Goal: Task Accomplishment & Management: Use online tool/utility

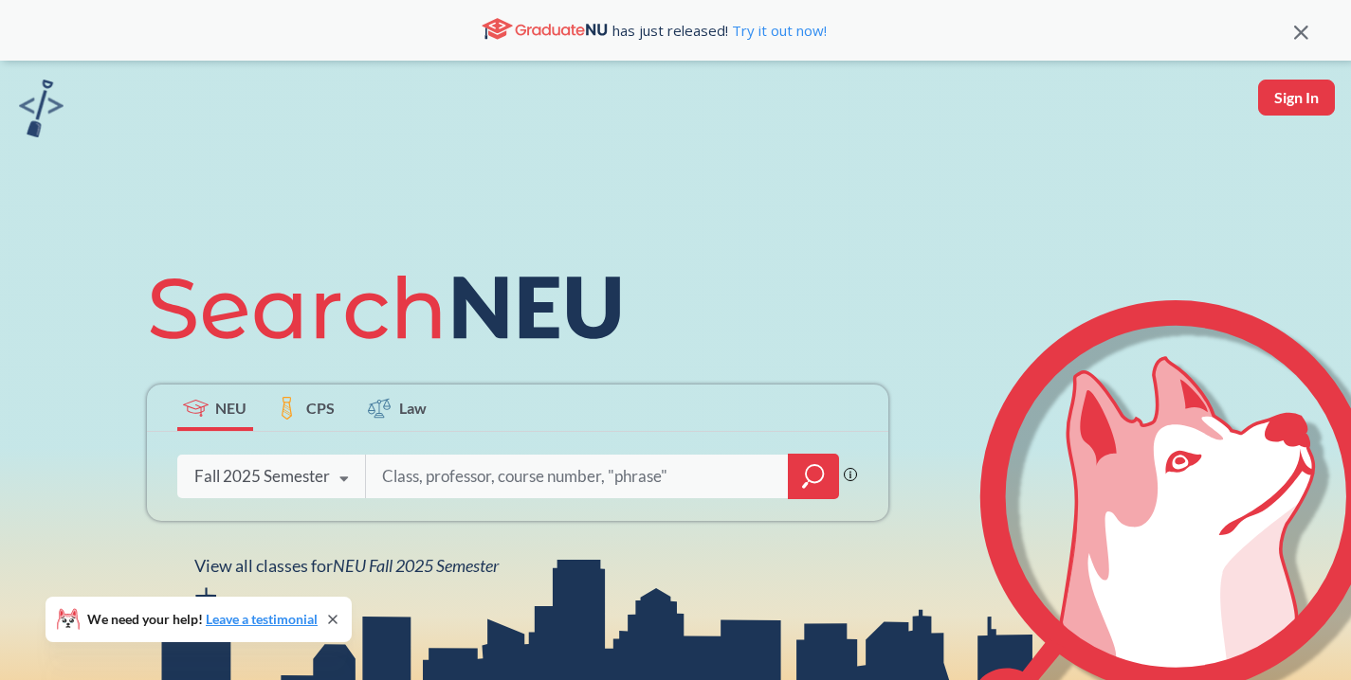
click at [461, 481] on input "search" at bounding box center [577, 477] width 394 height 40
type input "2201"
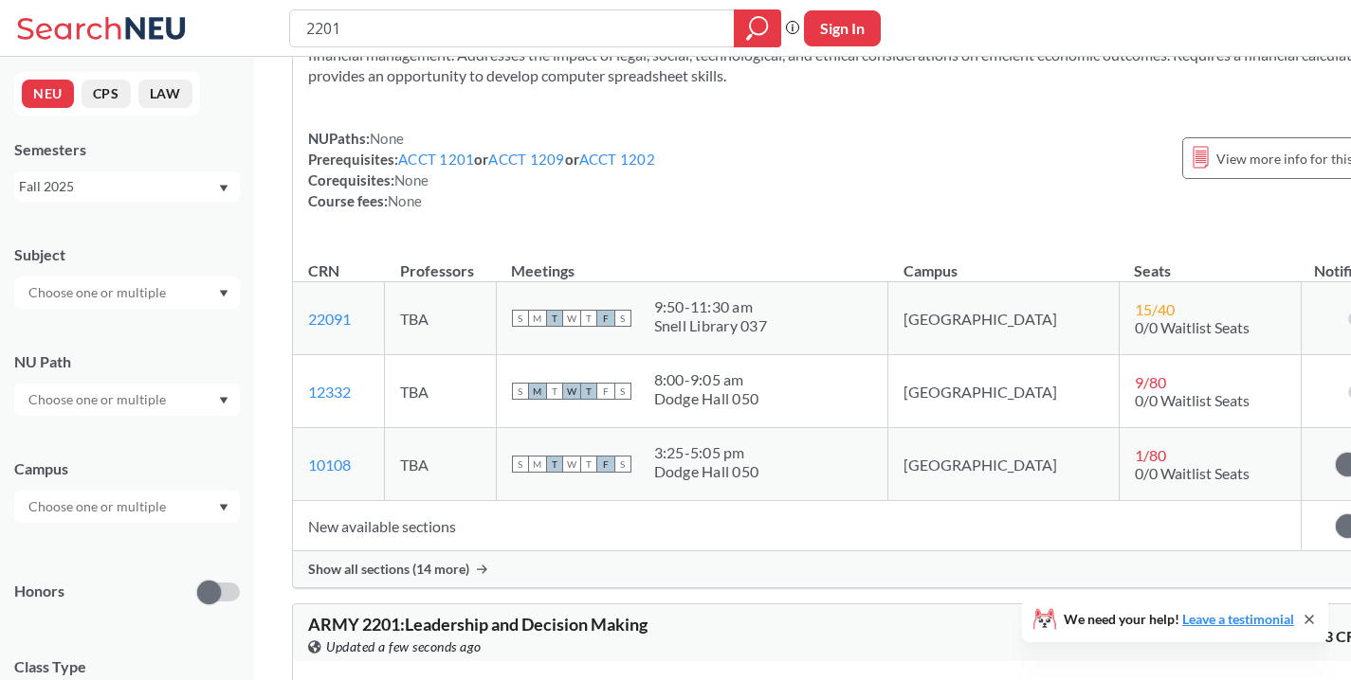
scroll to position [177, 0]
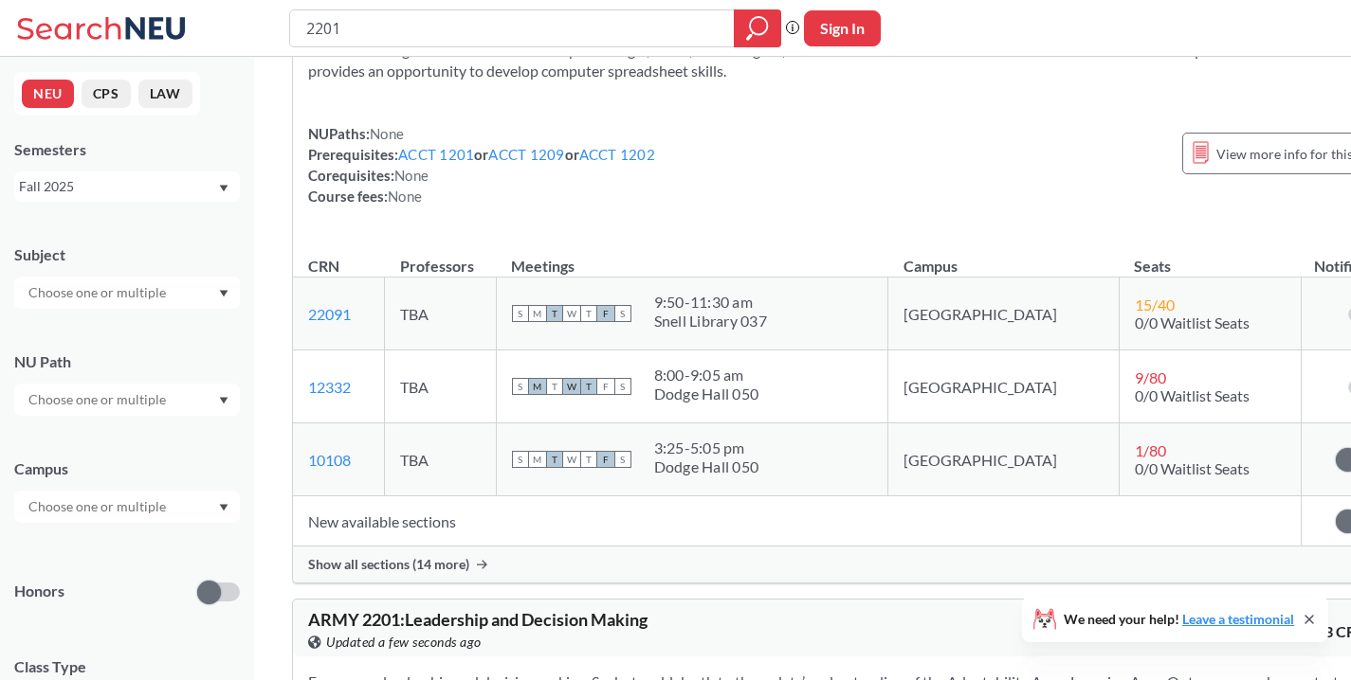
click at [437, 576] on div "Show all sections (14 more)" at bounding box center [853, 565] width 1120 height 36
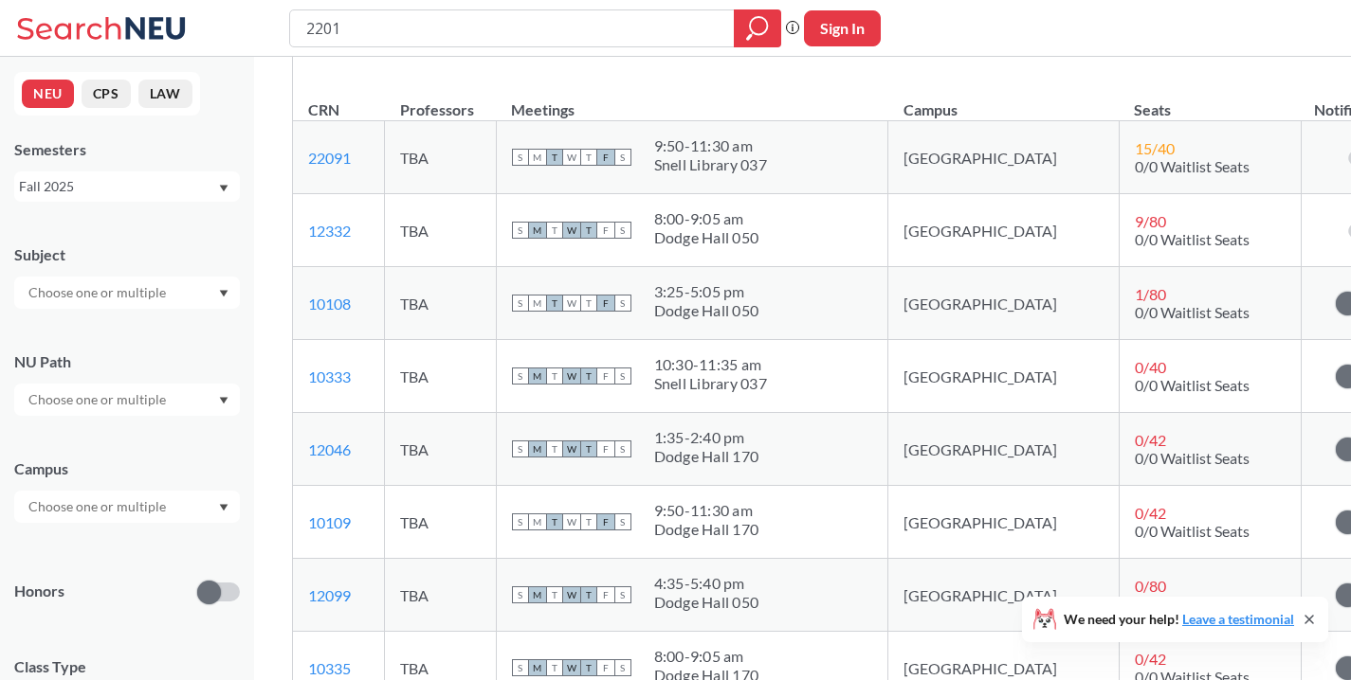
scroll to position [335, 0]
click at [1305, 607] on div "We need your help! Leave a testimonial" at bounding box center [1175, 619] width 306 height 45
click at [1306, 612] on icon at bounding box center [1308, 619] width 15 height 15
click at [867, 34] on button "Sign In" at bounding box center [842, 28] width 77 height 36
select select "US"
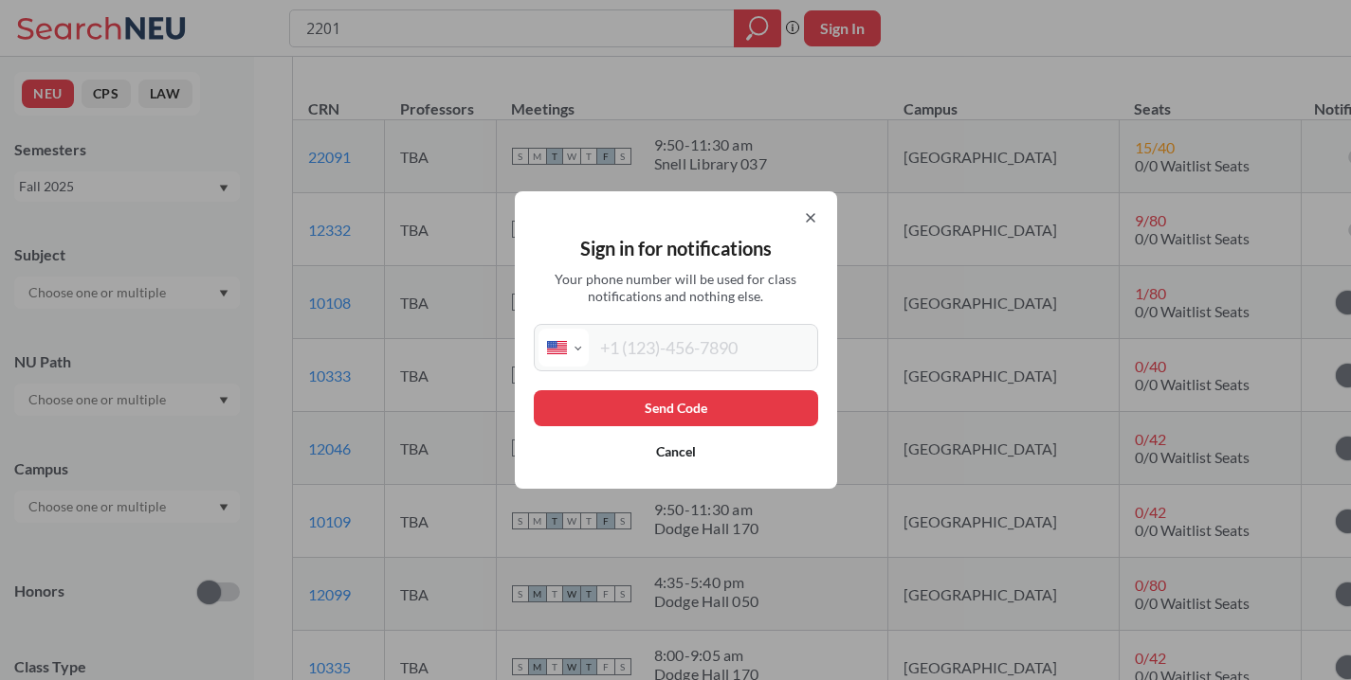
click at [681, 351] on input "tel" at bounding box center [701, 348] width 225 height 38
type input "[PHONE_NUMBER]"
click at [730, 409] on button "Send Code" at bounding box center [676, 408] width 284 height 36
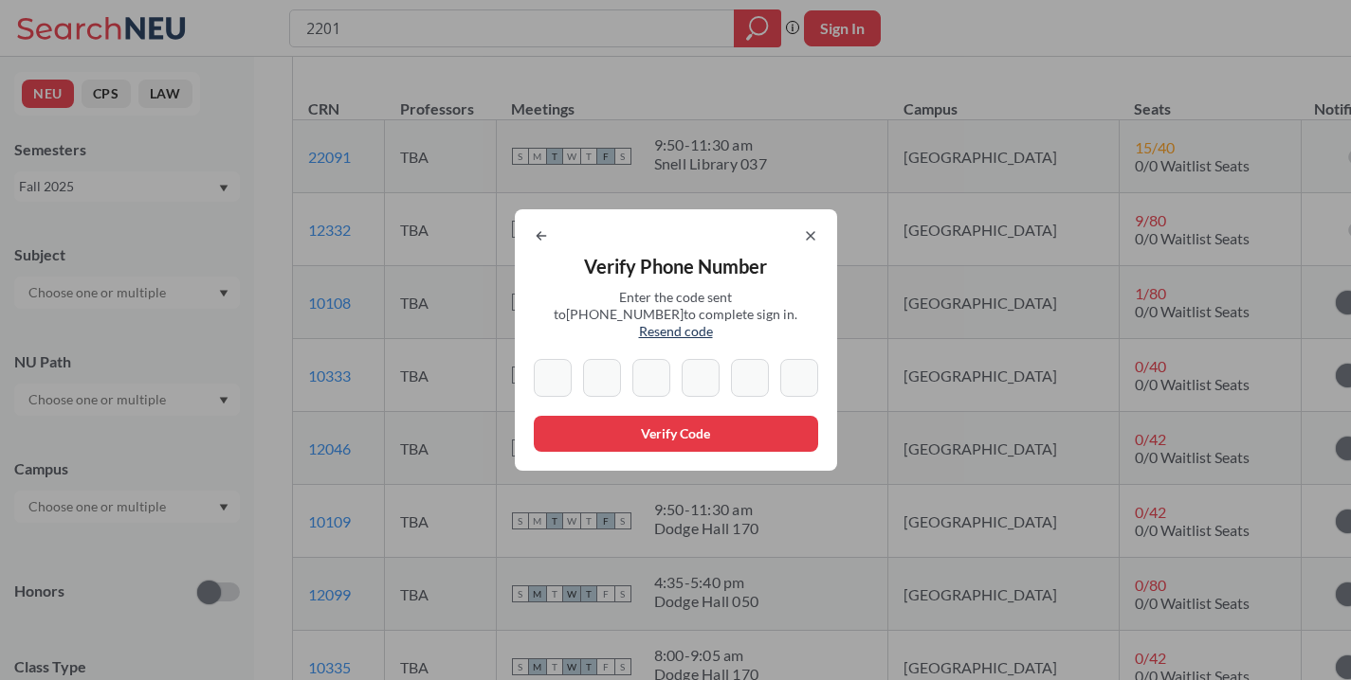
type input "5"
type input "9"
type input "8"
click at [723, 348] on div "Verify Phone Number Enter the code sent to [PHONE_NUMBER] to complete sign in. …" at bounding box center [676, 340] width 322 height 262
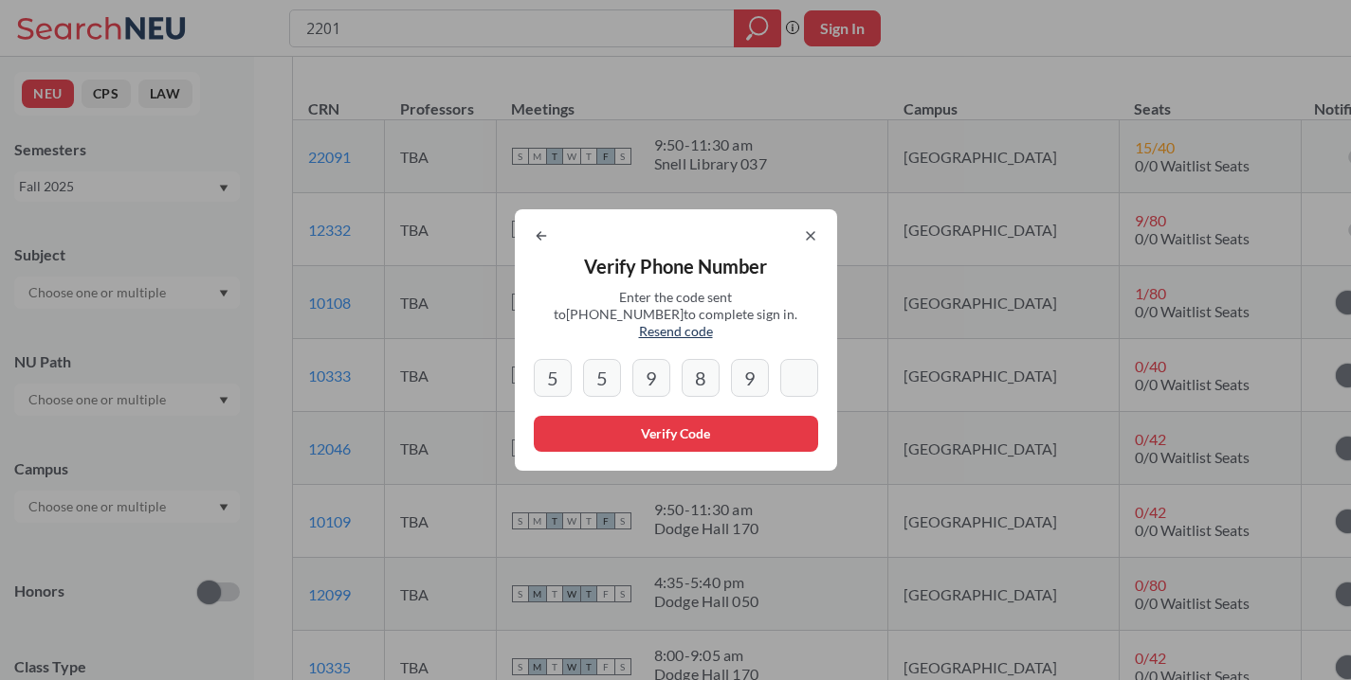
click at [751, 364] on input "9" at bounding box center [750, 378] width 38 height 38
click at [760, 367] on input "9" at bounding box center [750, 378] width 38 height 38
type input "9"
click at [709, 372] on input "8" at bounding box center [700, 378] width 38 height 38
click at [571, 373] on input "5" at bounding box center [553, 378] width 38 height 38
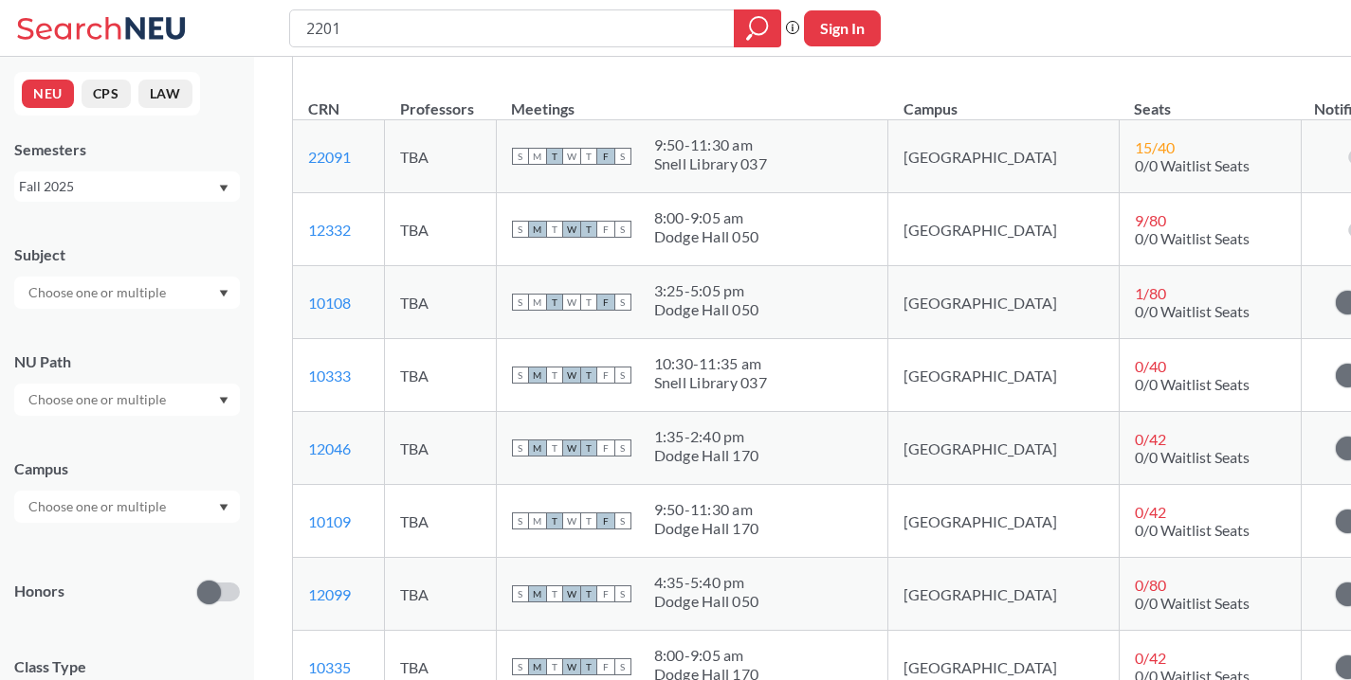
click at [831, 27] on button "Sign In" at bounding box center [842, 28] width 77 height 36
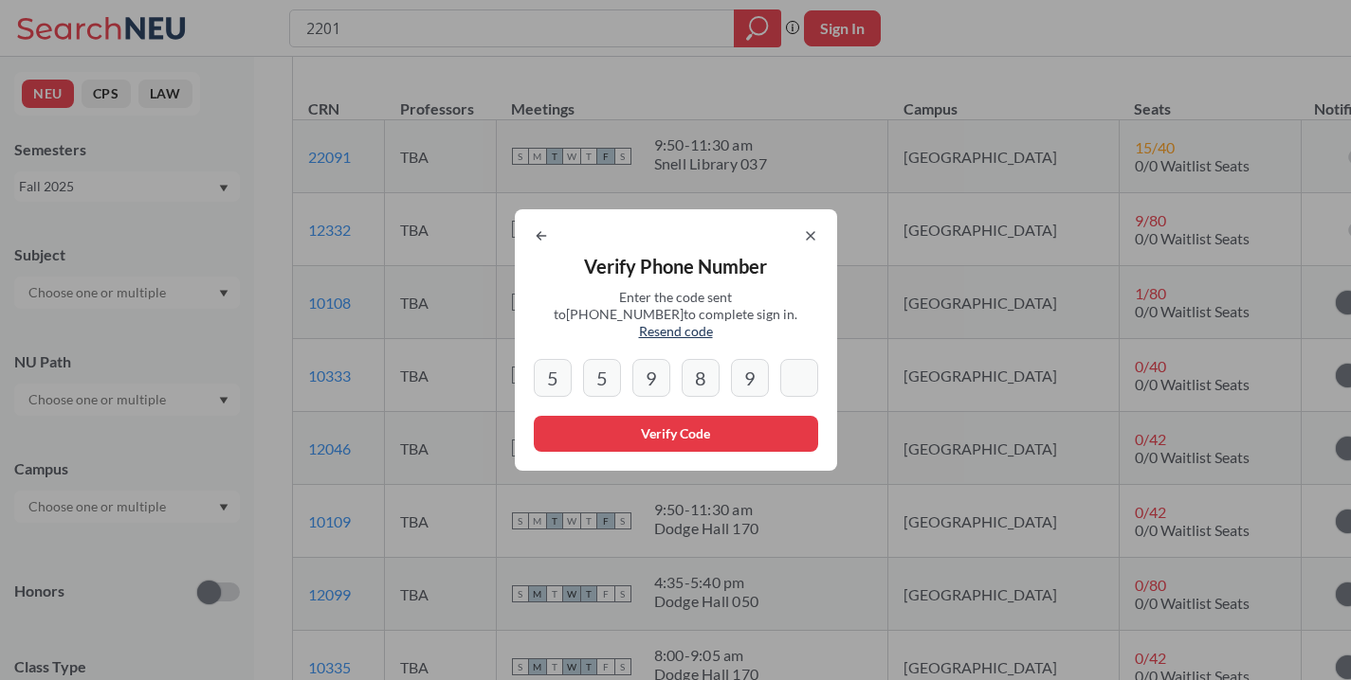
click at [713, 326] on span "Resend code" at bounding box center [676, 331] width 74 height 16
type input "5"
type input "8"
type input "9"
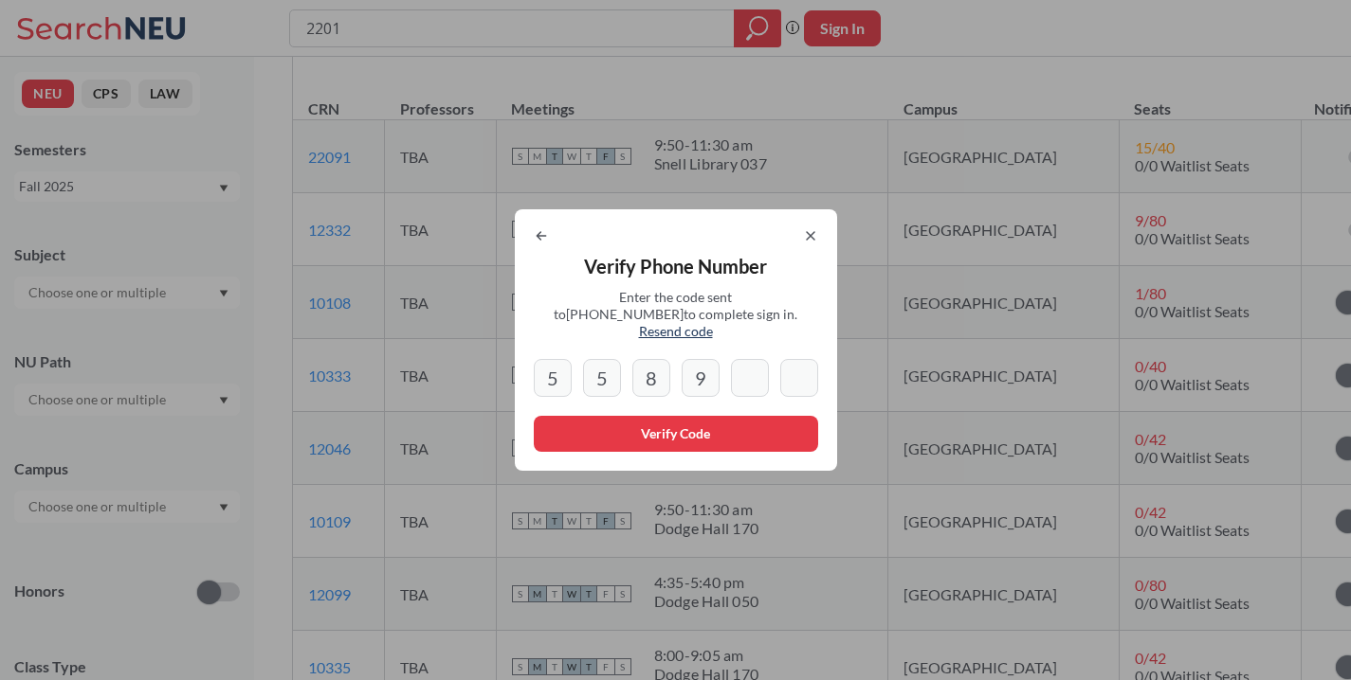
type input "5"
type input "7"
click at [587, 426] on button "Verify Code" at bounding box center [676, 434] width 284 height 36
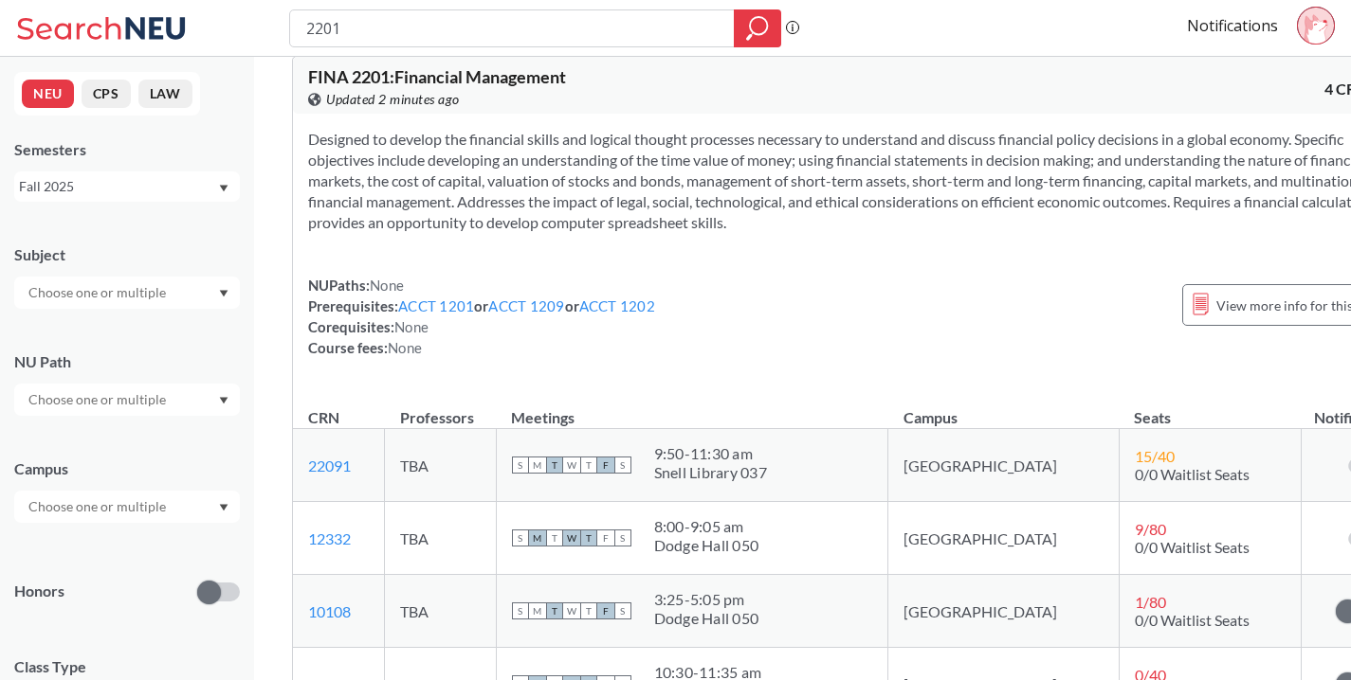
scroll to position [0, 0]
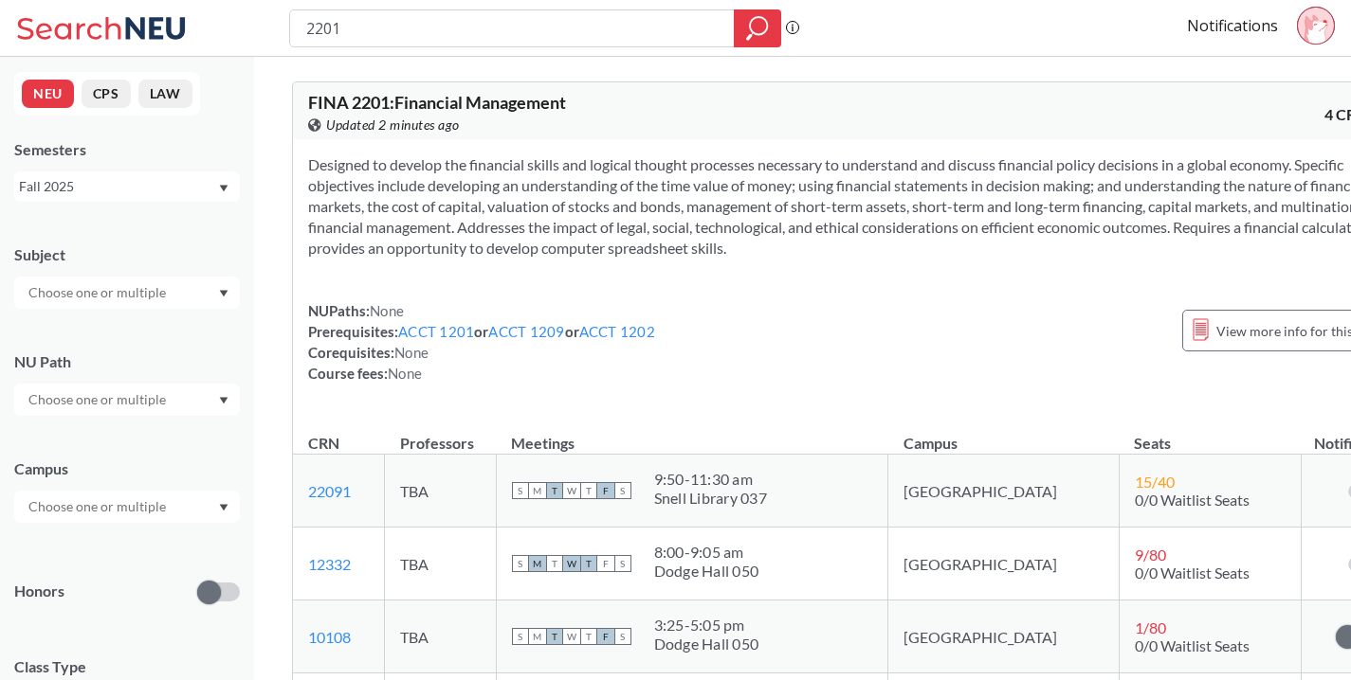
click at [1333, 30] on circle at bounding box center [1314, 25] width 37 height 37
click at [1017, 152] on div "Designed to develop the financial skills and logical thought processes necessar…" at bounding box center [853, 276] width 1120 height 275
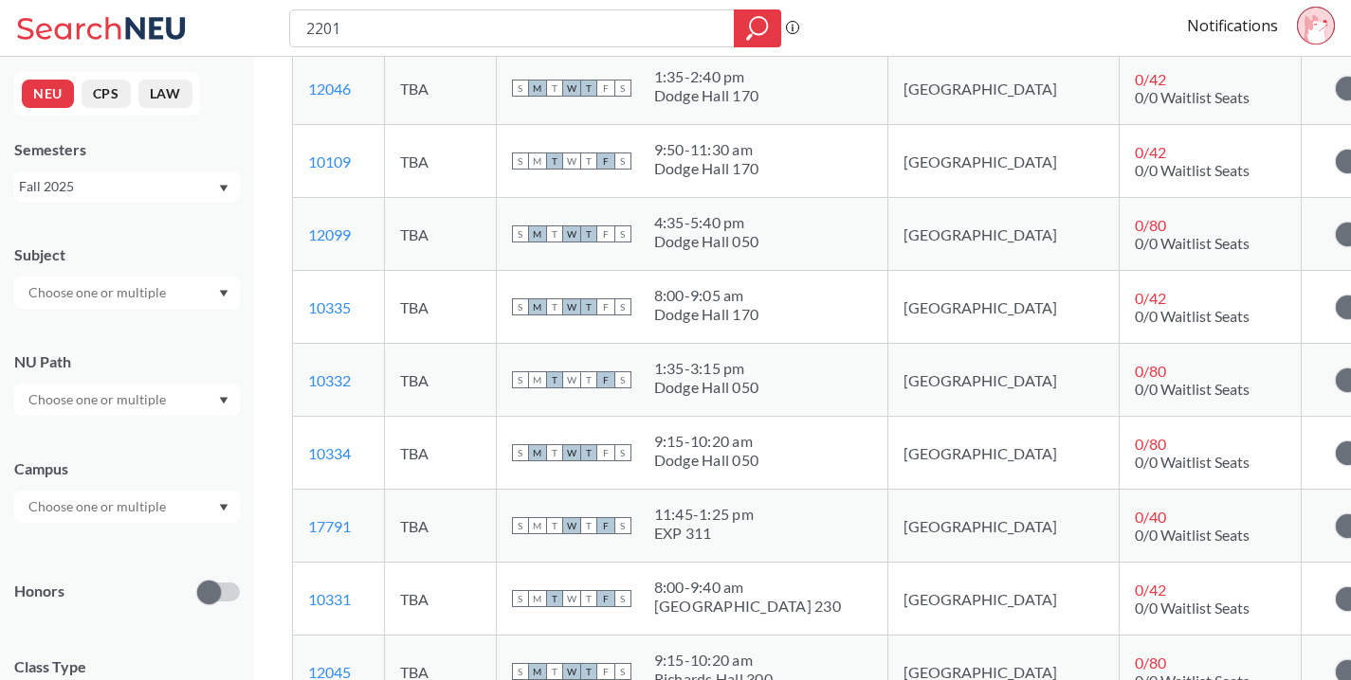
scroll to position [699, 0]
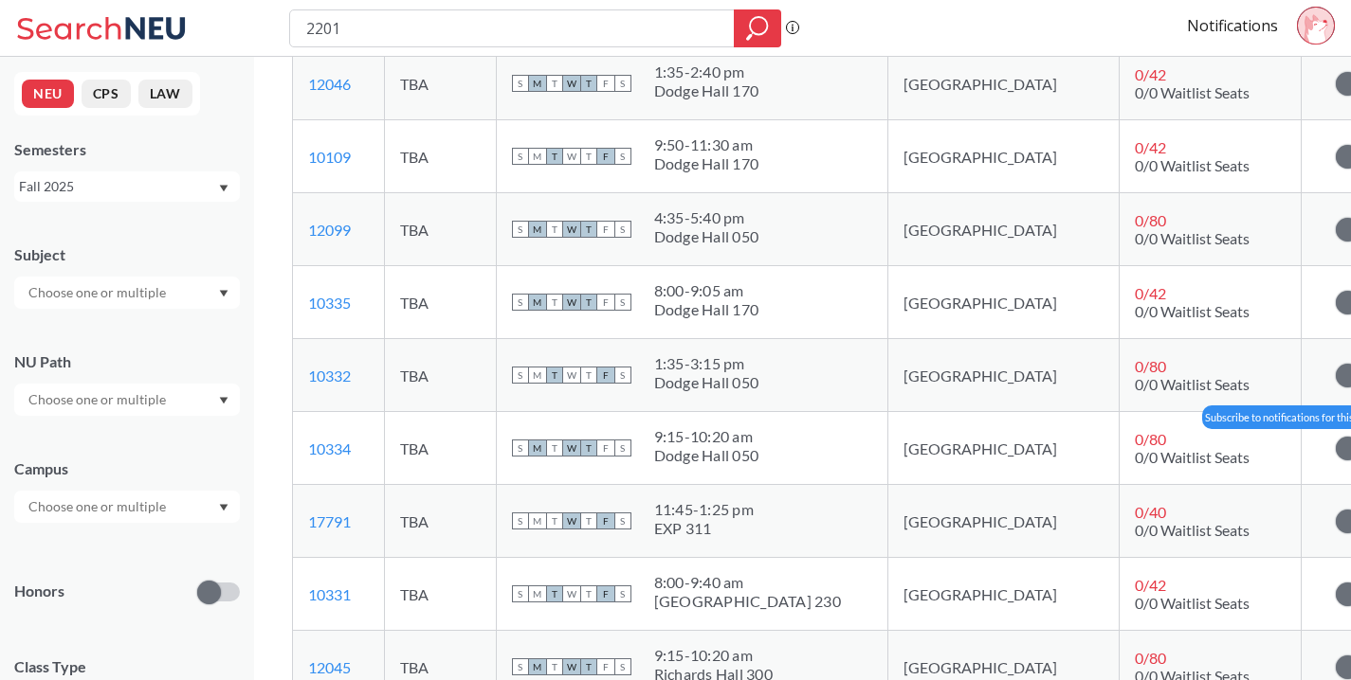
click at [1335, 454] on span at bounding box center [1347, 449] width 24 height 24
click at [1335, 439] on input "checkbox" at bounding box center [1335, 439] width 0 height 0
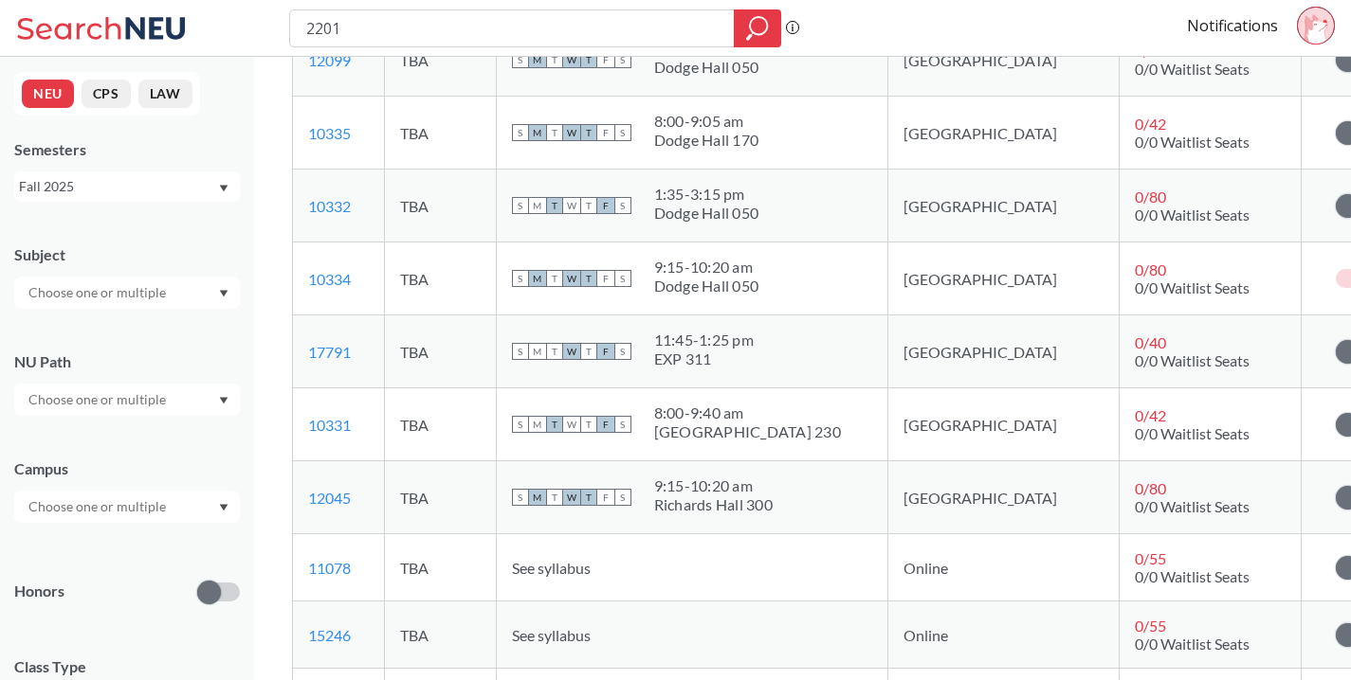
scroll to position [878, 0]
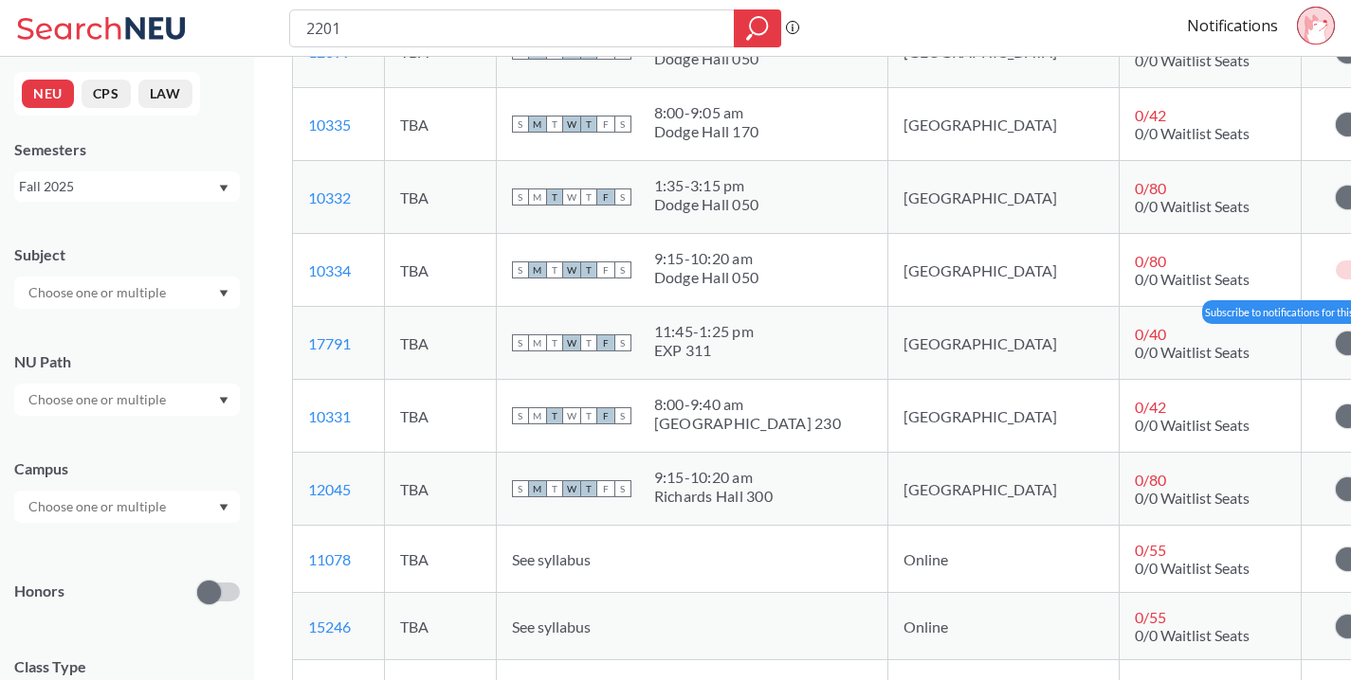
click at [1335, 351] on label at bounding box center [1356, 343] width 43 height 19
click at [1335, 334] on input "checkbox" at bounding box center [1335, 334] width 0 height 0
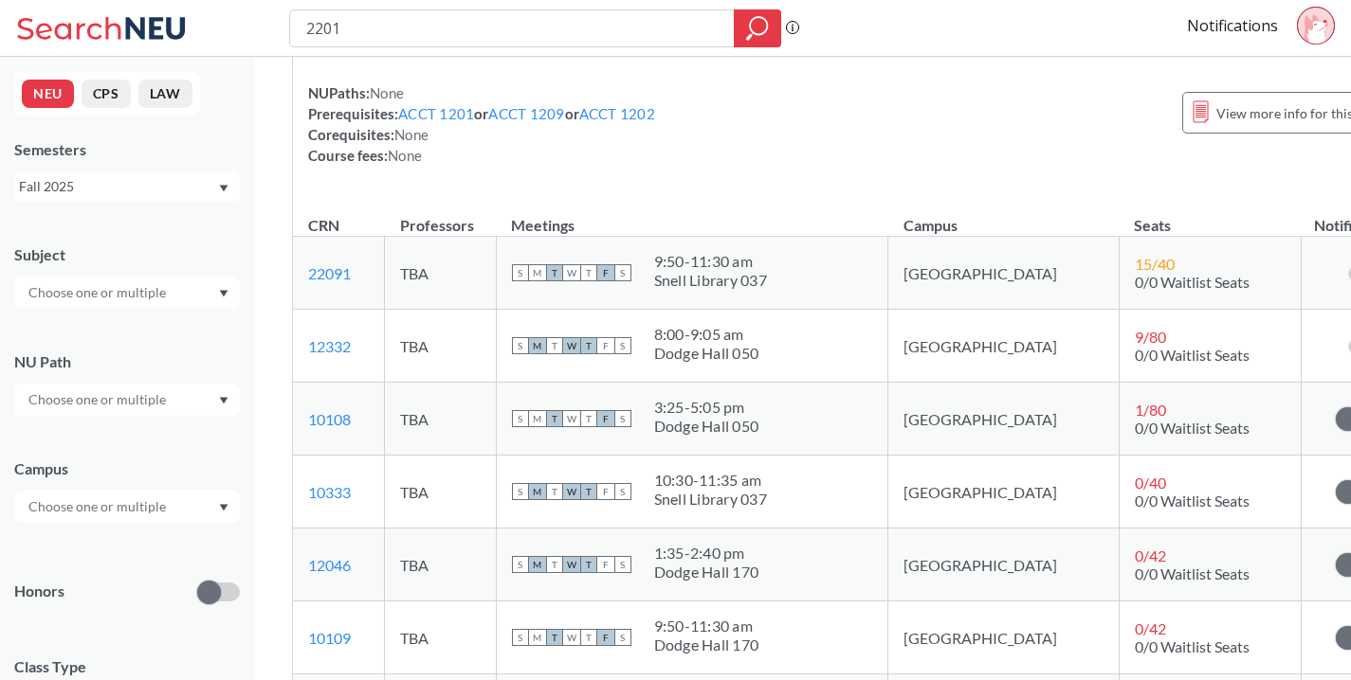
scroll to position [0, 0]
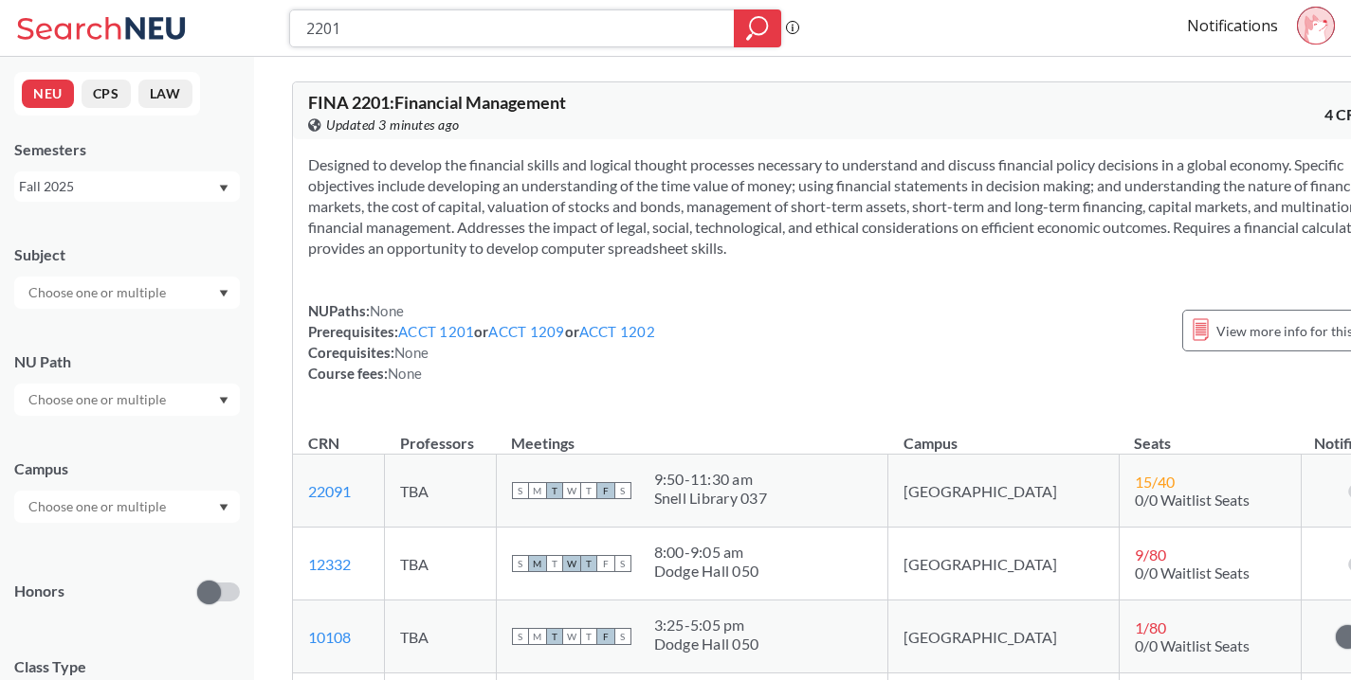
click at [479, 18] on input "2201" at bounding box center [512, 28] width 416 height 32
click at [479, 17] on input "2201" at bounding box center [512, 28] width 416 height 32
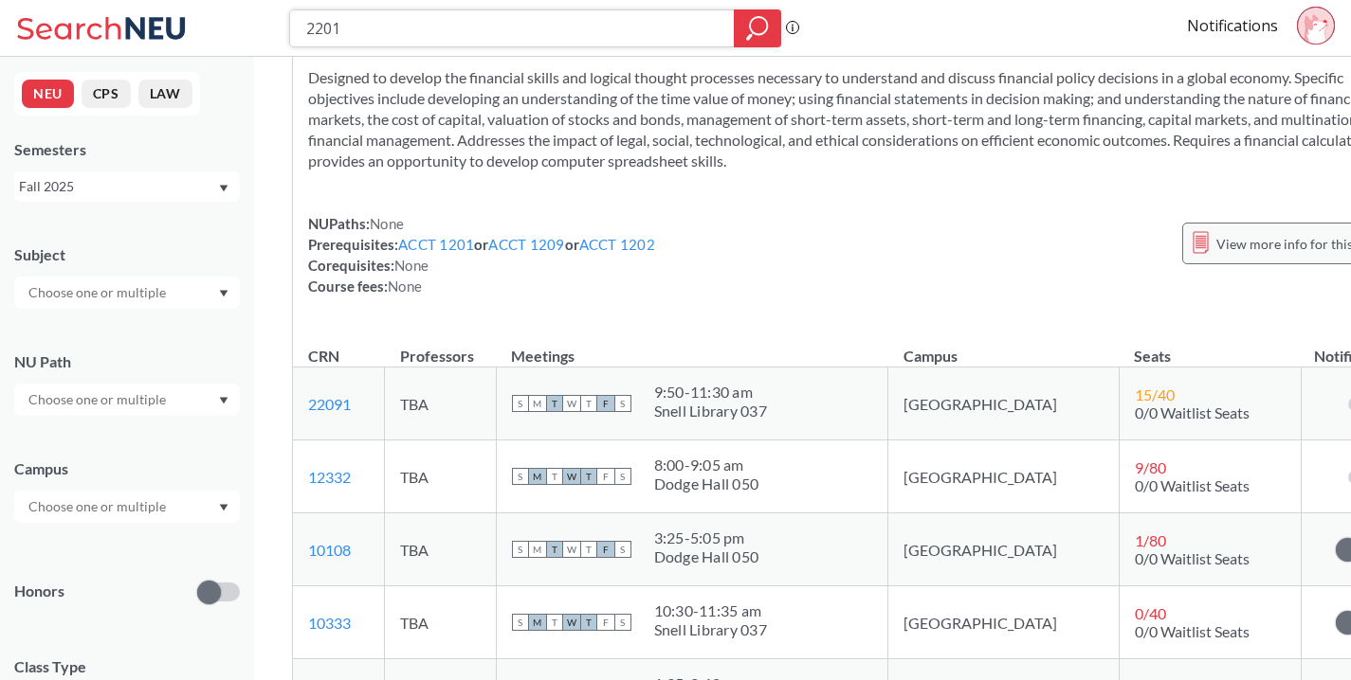
scroll to position [85, 0]
